Goal: Entertainment & Leisure: Consume media (video, audio)

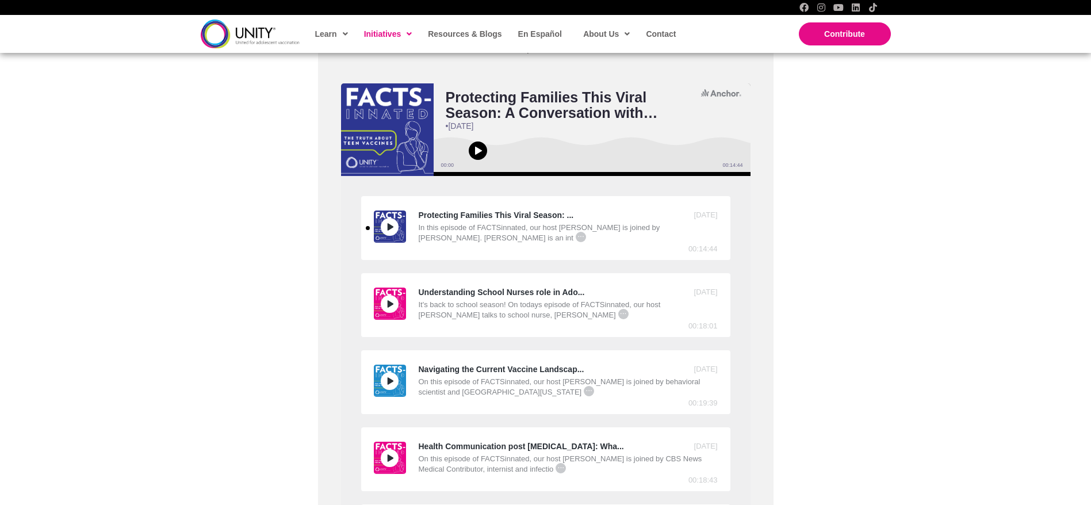
scroll to position [481, 0]
click at [397, 213] on img "Play Protecting Families This Viral Season: A Conversation with Dr. Michael Ost…" at bounding box center [390, 227] width 32 height 32
click at [421, 148] on img at bounding box center [387, 130] width 93 height 93
click at [435, 234] on div "In this episode of FACTSinnated, our host [PERSON_NAME] is joined by [PERSON_NA…" at bounding box center [545, 233] width 343 height 21
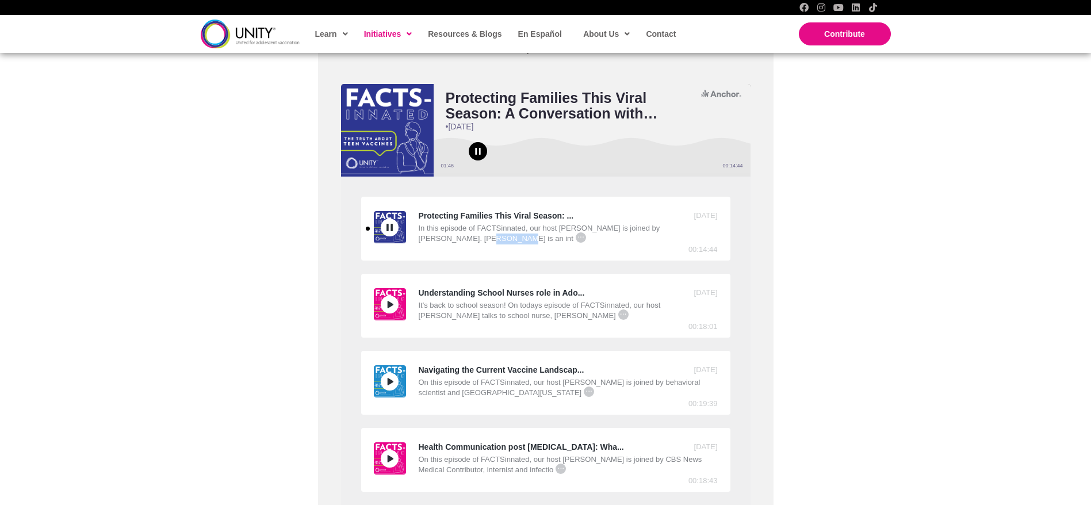
click at [435, 234] on div "In this episode of FACTSinnated, our host [PERSON_NAME] is joined by [PERSON_NA…" at bounding box center [545, 233] width 343 height 21
click at [447, 309] on div "It's back to school season! On todays episode of FACTSinnated, our host [PERSON…" at bounding box center [545, 310] width 343 height 21
click at [396, 301] on button "Play" at bounding box center [390, 305] width 18 height 18
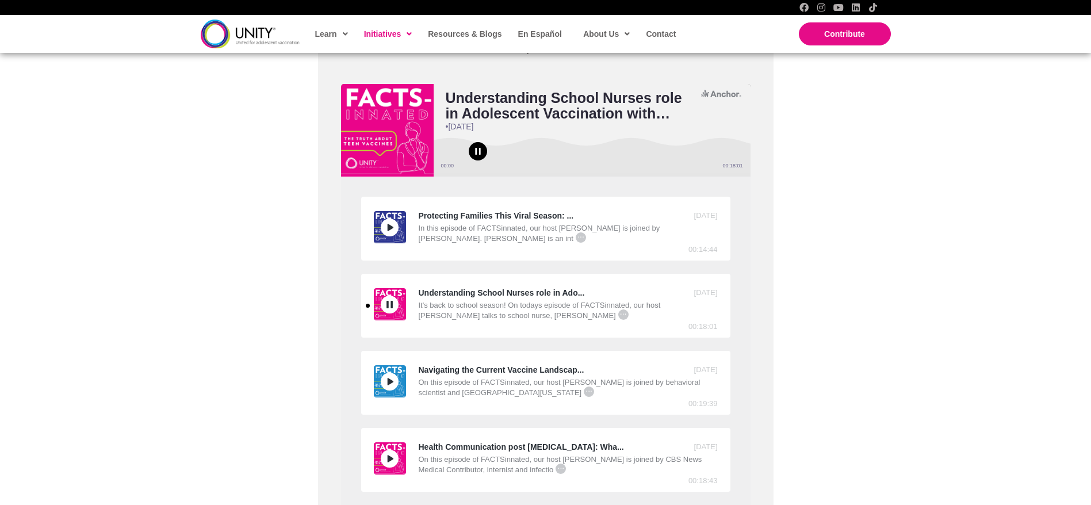
click at [396, 301] on button "Play" at bounding box center [390, 305] width 18 height 18
click at [546, 233] on div "In this episode of FACTSinnated, our host [PERSON_NAME] is joined by [PERSON_NA…" at bounding box center [545, 233] width 343 height 21
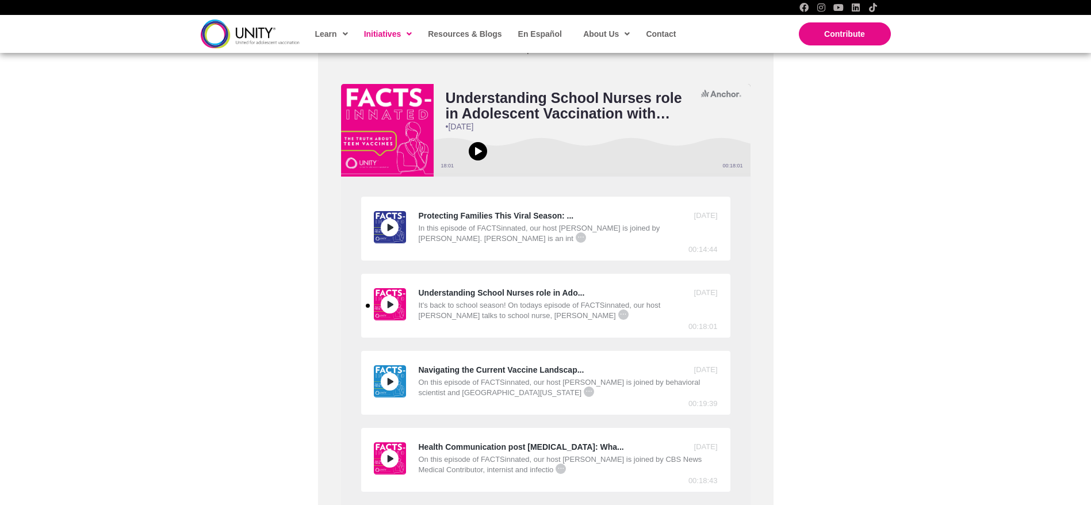
click at [546, 233] on div "In this episode of FACTSinnated, our host [PERSON_NAME] is joined by [PERSON_NA…" at bounding box center [545, 233] width 343 height 21
click at [391, 224] on icon "Play" at bounding box center [389, 227] width 7 height 7
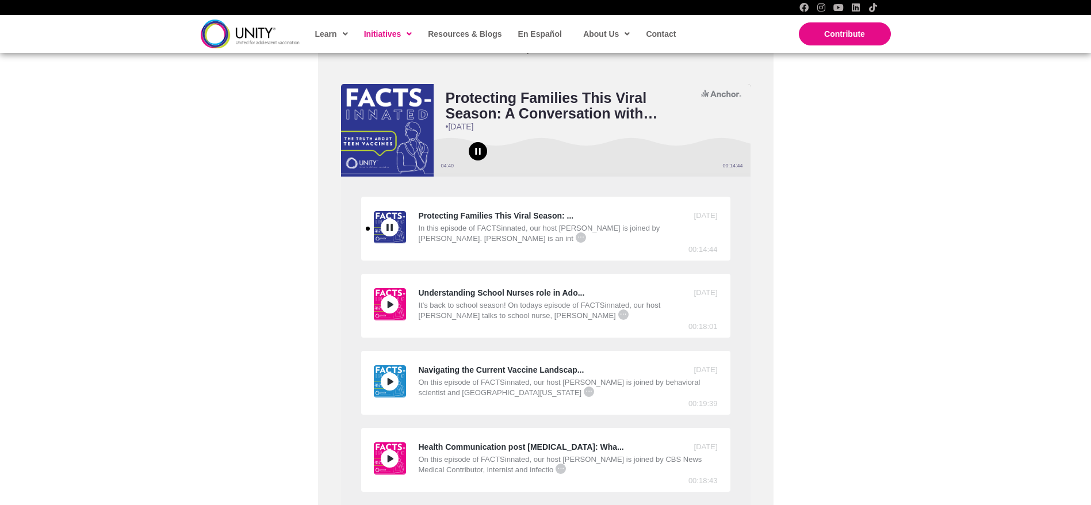
click at [480, 168] on div "Protecting Families This Viral Season: A Conversation with [PERSON_NAME] • [DAT…" at bounding box center [592, 130] width 317 height 93
click at [392, 155] on img at bounding box center [387, 130] width 93 height 93
click at [476, 158] on span "Play or pause audio" at bounding box center [478, 151] width 18 height 18
click at [438, 171] on div "Protecting Families This Viral Season: A Conversation with [PERSON_NAME] • [DAT…" at bounding box center [592, 130] width 317 height 93
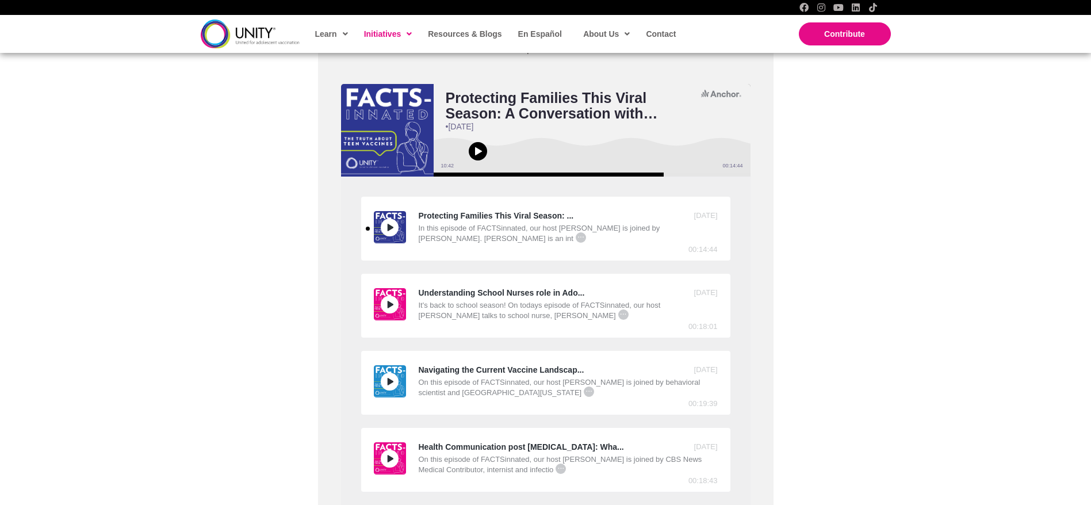
drag, startPoint x: 661, startPoint y: 174, endPoint x: 451, endPoint y: 172, distance: 209.9
click at [451, 172] on rect at bounding box center [549, 174] width 230 height 4
click at [451, 172] on div at bounding box center [592, 174] width 317 height 4
click at [473, 147] on icon "Play or pause audio" at bounding box center [477, 151] width 9 height 9
